Goal: Transaction & Acquisition: Purchase product/service

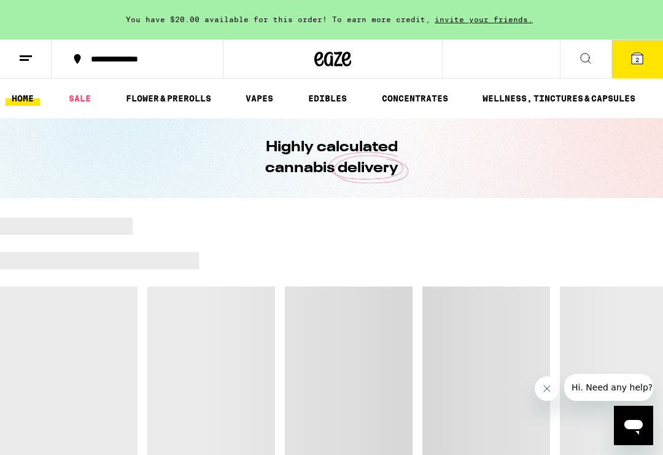
click at [631, 60] on icon at bounding box center [637, 58] width 15 height 15
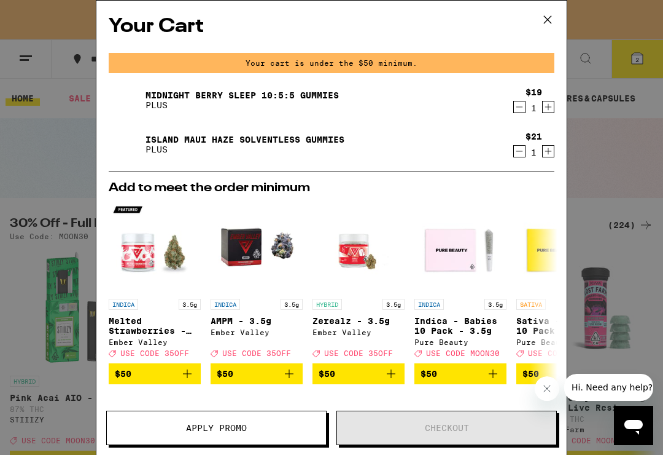
click at [276, 99] on link "Midnight Berry SLEEP 10:5:5 Gummies" at bounding box center [242, 95] width 193 height 10
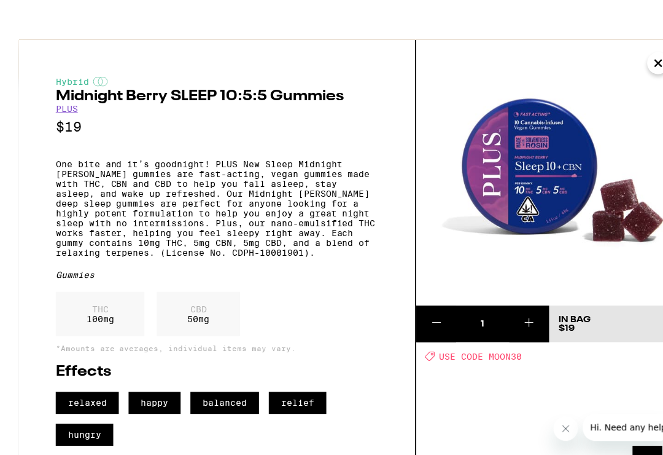
scroll to position [1, 0]
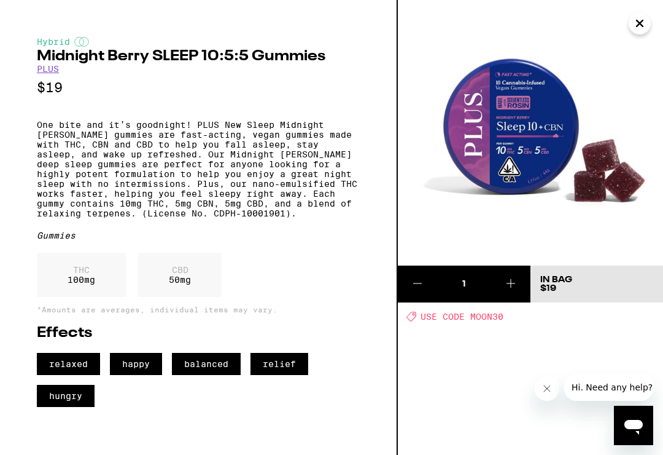
click at [650, 32] on img at bounding box center [530, 132] width 265 height 265
click at [639, 32] on icon "Close" at bounding box center [640, 23] width 15 height 18
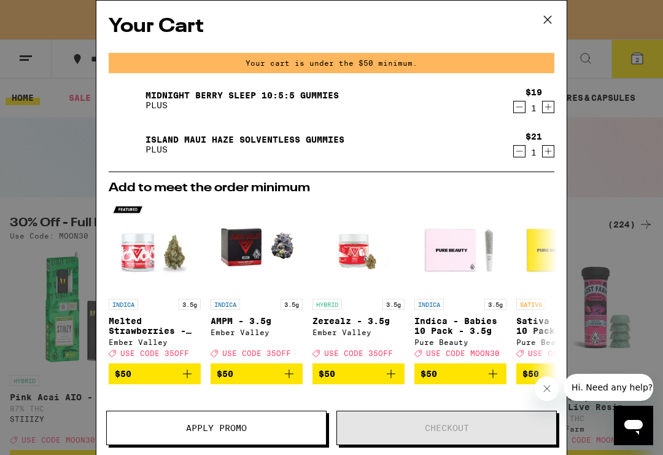
click at [556, 14] on icon at bounding box center [548, 19] width 18 height 18
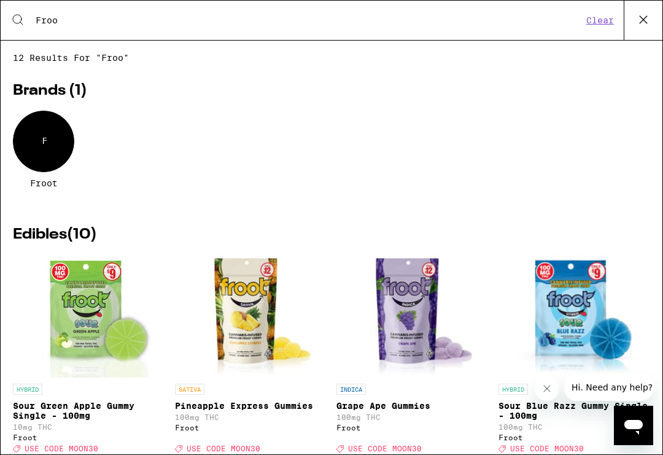
type input "Froo"
click at [51, 154] on div "F" at bounding box center [43, 141] width 61 height 61
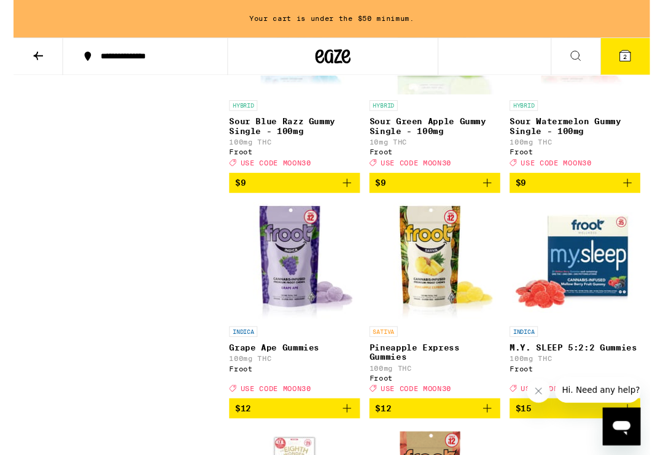
scroll to position [730, 0]
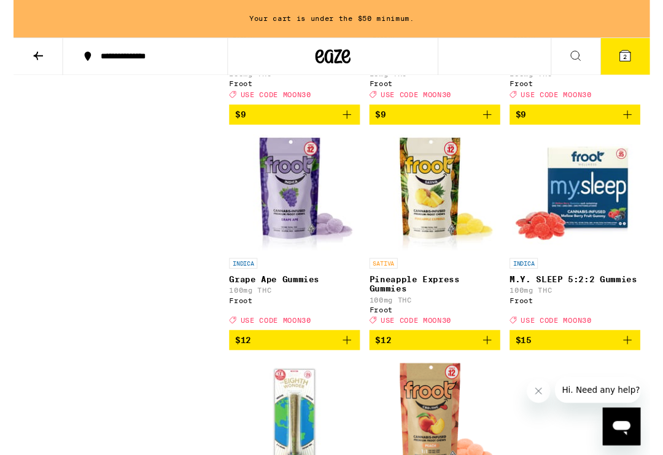
click at [609, 362] on span "$15" at bounding box center [585, 354] width 124 height 15
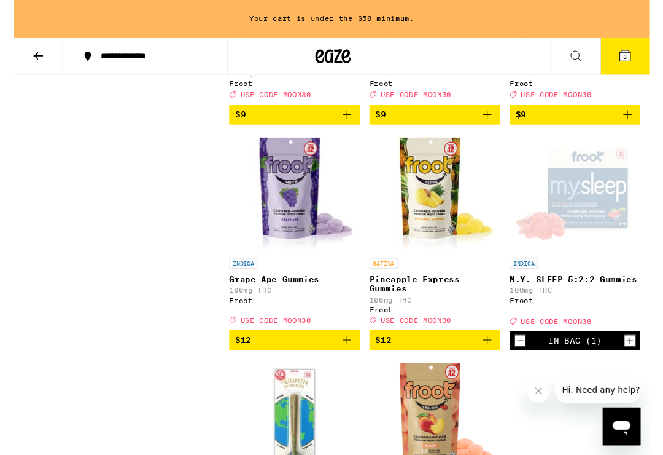
scroll to position [730, 0]
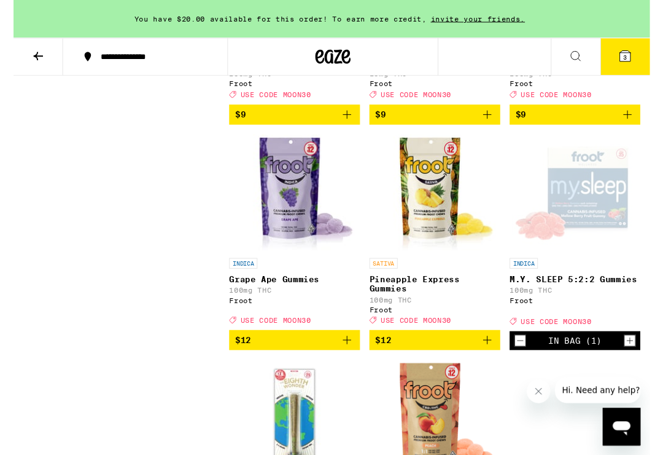
click at [638, 65] on icon at bounding box center [637, 58] width 15 height 15
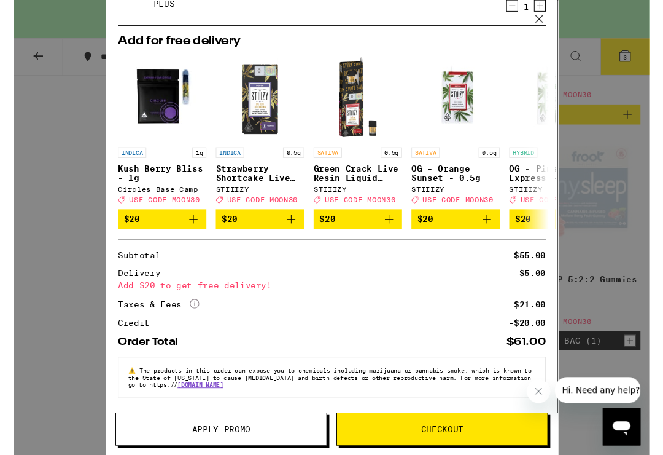
scroll to position [204, 0]
click at [482, 442] on button "Checkout" at bounding box center [447, 446] width 221 height 34
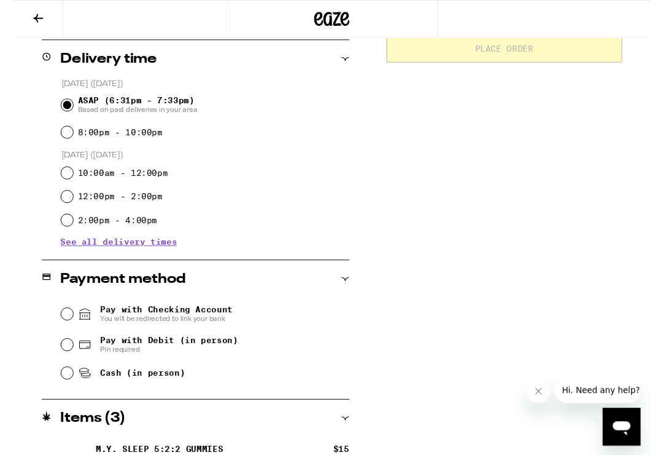
scroll to position [417, 0]
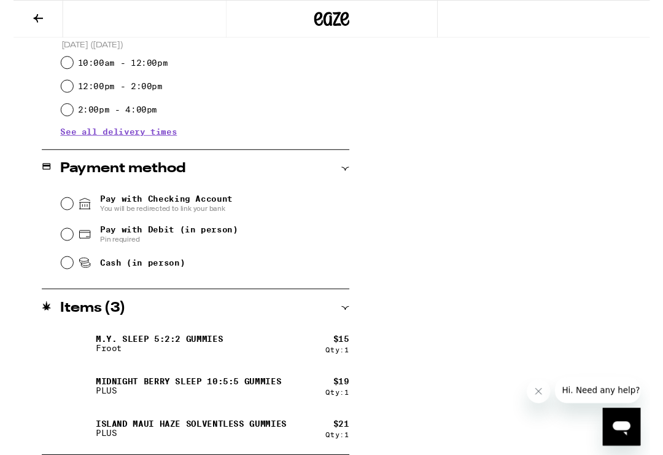
click at [60, 246] on input "Pay with Debit (in person) Pin required" at bounding box center [56, 244] width 12 height 12
radio input "true"
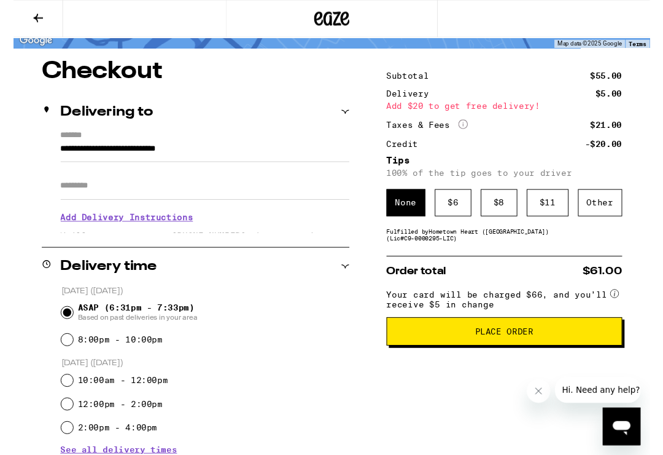
scroll to position [87, 0]
click at [538, 359] on button "Place Order" at bounding box center [512, 344] width 246 height 29
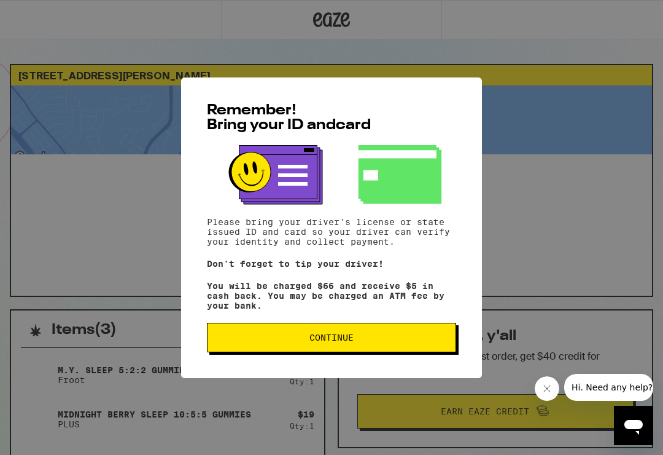
click at [397, 340] on span "Continue" at bounding box center [331, 337] width 229 height 9
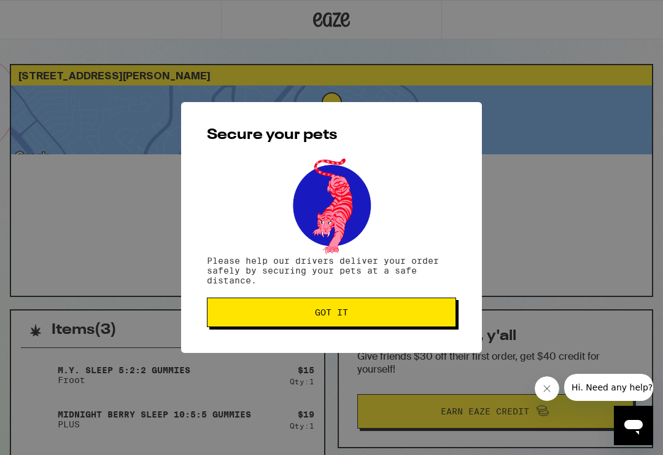
click at [353, 316] on span "Got it" at bounding box center [331, 312] width 229 height 9
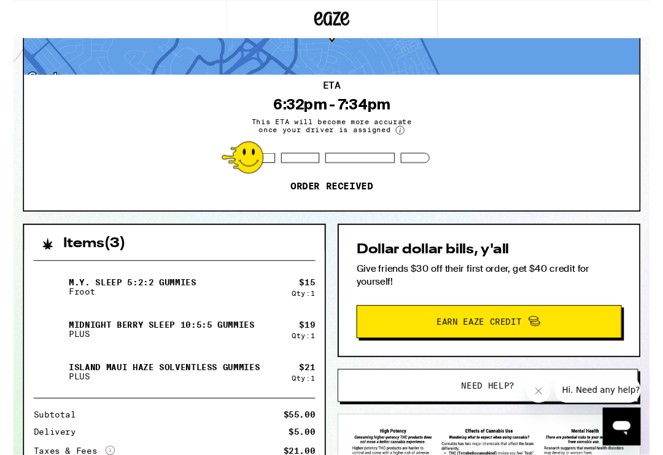
scroll to position [77, 0]
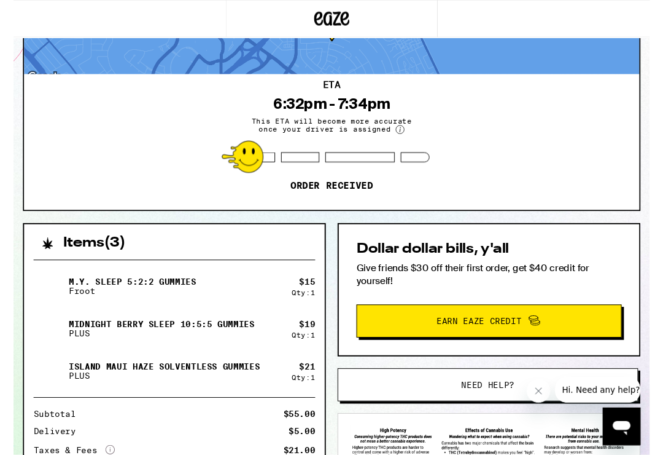
click at [158, 373] on div "Island Maui Haze Solventless Gummies PLUS" at bounding box center [155, 386] width 269 height 34
click at [197, 377] on p "Island Maui Haze Solventless Gummies" at bounding box center [157, 382] width 199 height 10
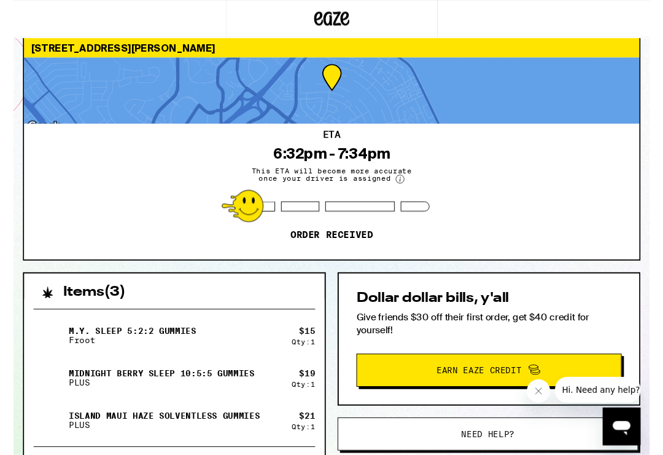
scroll to position [0, 0]
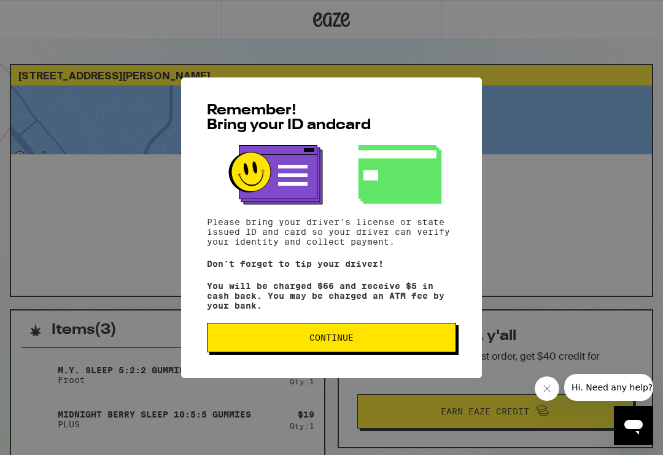
click at [469, 126] on div "Remember! Bring your ID and card Please bring your driver's license or state is…" at bounding box center [331, 227] width 301 height 300
click at [394, 329] on button "Continue" at bounding box center [331, 336] width 249 height 29
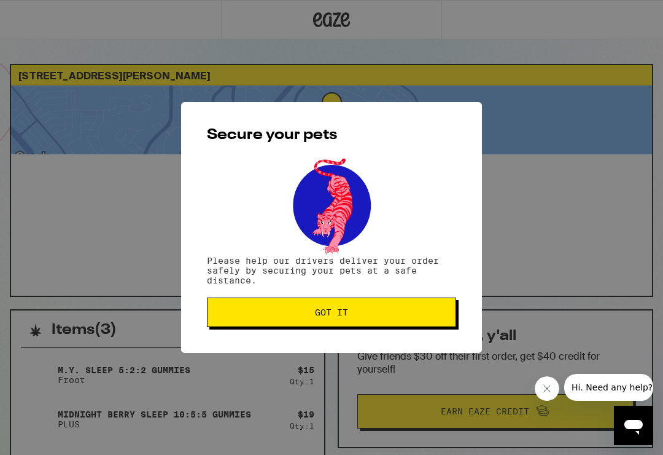
click at [380, 312] on span "Got it" at bounding box center [331, 312] width 229 height 9
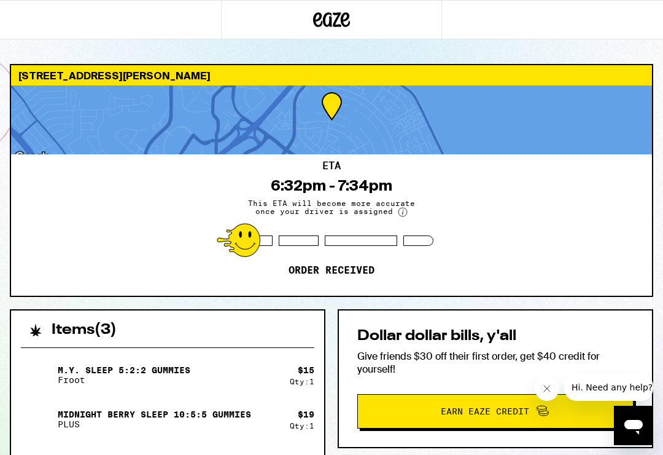
click at [349, 27] on icon at bounding box center [331, 20] width 37 height 22
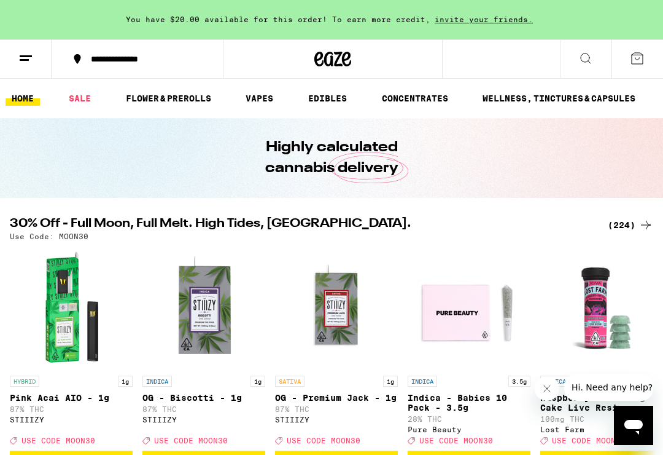
click at [589, 60] on icon at bounding box center [586, 58] width 15 height 15
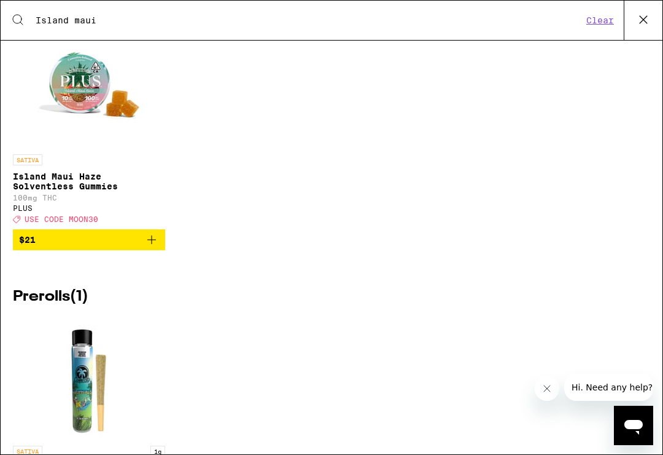
scroll to position [76, 0]
type input "Island maui"
click at [92, 100] on img "Open page for Island Maui Haze Solventless Gummies from PLUS" at bounding box center [89, 87] width 123 height 123
